Goal: Task Accomplishment & Management: Manage account settings

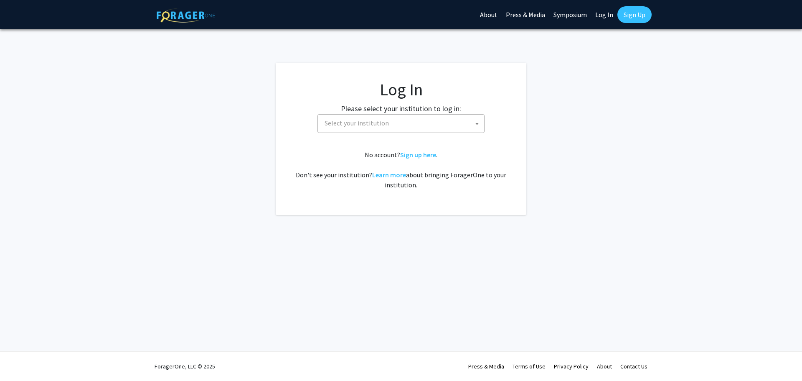
select select
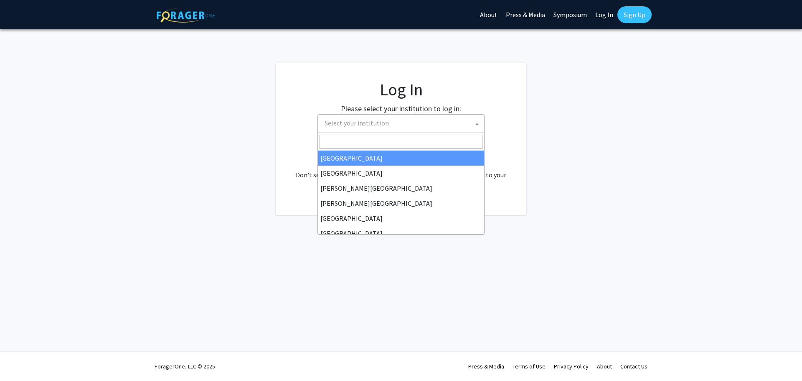
click at [361, 124] on span "Select your institution" at bounding box center [357, 123] width 64 height 8
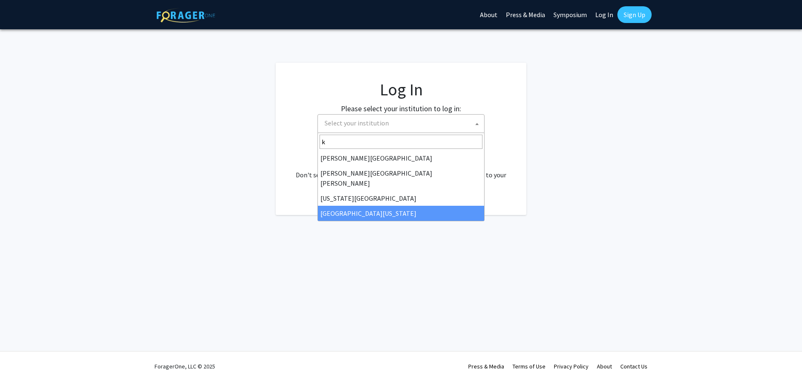
type input "k"
select select "13"
